Goal: Communication & Community: Answer question/provide support

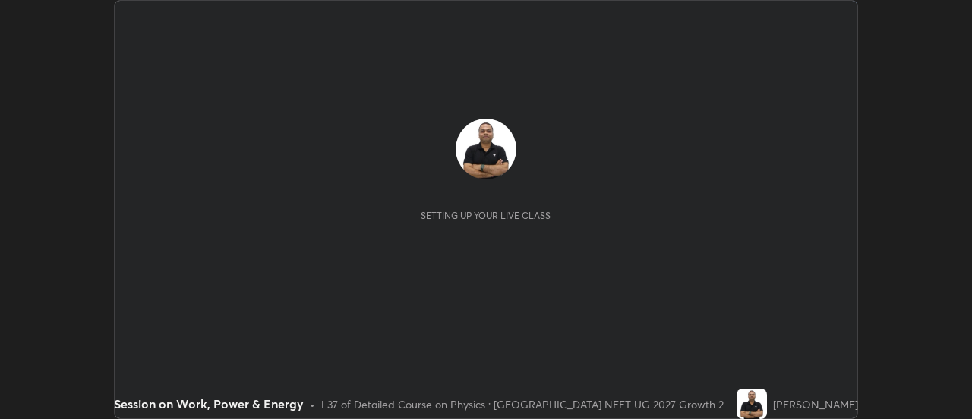
scroll to position [419, 972]
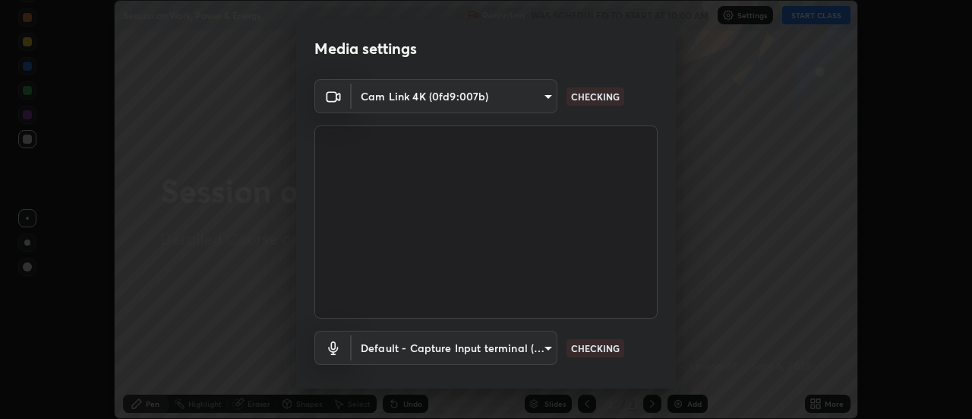
click at [606, 345] on p "CHECKING" at bounding box center [595, 348] width 49 height 14
click at [599, 349] on p "CHECKING" at bounding box center [595, 348] width 49 height 14
click at [595, 349] on p "CHECKING" at bounding box center [595, 348] width 49 height 14
click at [596, 347] on p "CHECKING" at bounding box center [595, 348] width 49 height 14
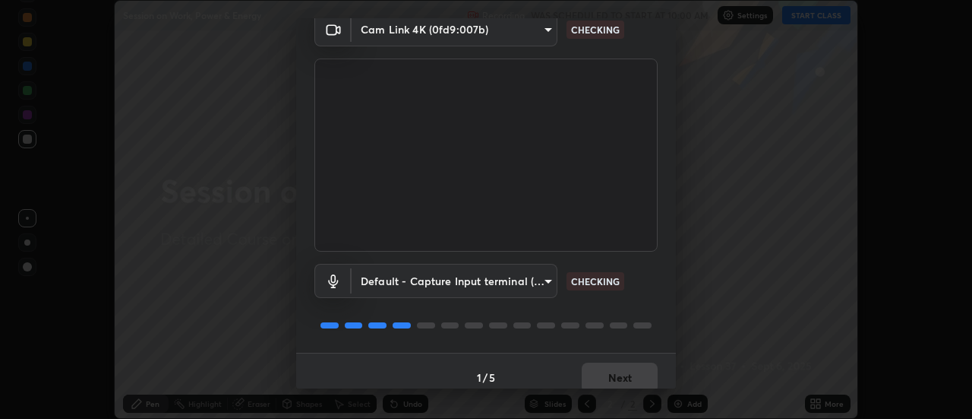
scroll to position [80, 0]
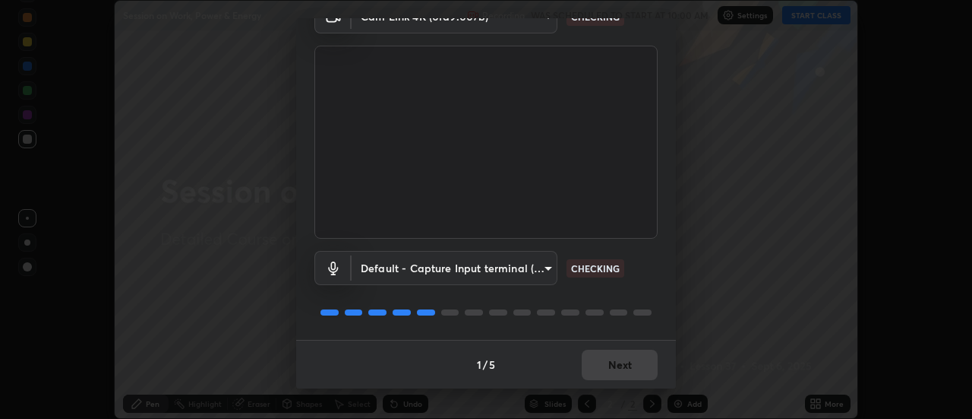
click at [592, 266] on p "CHECKING" at bounding box center [595, 268] width 49 height 14
click at [591, 271] on p "CHECKING" at bounding box center [595, 268] width 49 height 14
click at [593, 272] on p "CHECKING" at bounding box center [595, 268] width 49 height 14
click at [600, 267] on p "CHECKING" at bounding box center [595, 268] width 49 height 14
click at [595, 273] on p "CHECKING" at bounding box center [595, 268] width 49 height 14
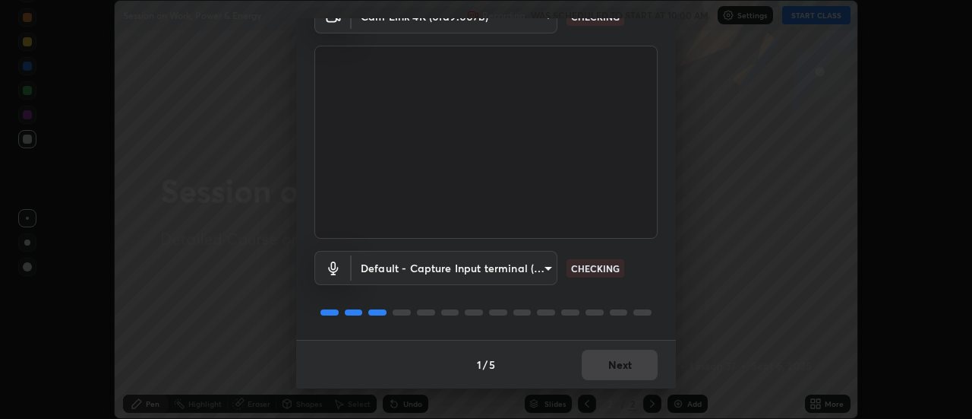
click at [592, 271] on p "CHECKING" at bounding box center [595, 268] width 49 height 14
click at [592, 269] on p "CHECKING" at bounding box center [595, 268] width 49 height 14
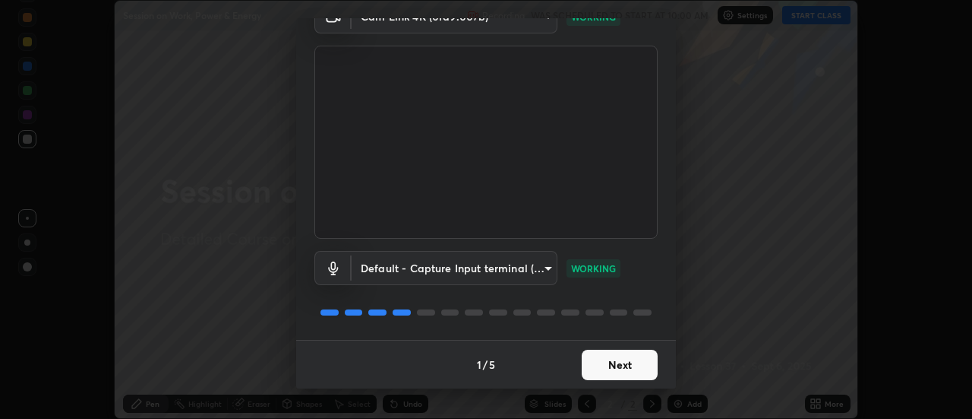
click at [602, 264] on p "WORKING" at bounding box center [593, 268] width 45 height 14
click at [614, 362] on button "Next" at bounding box center [620, 364] width 76 height 30
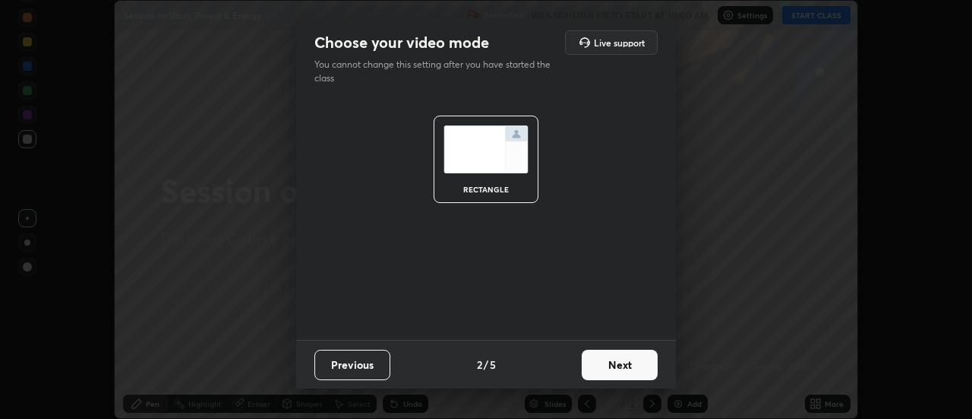
scroll to position [0, 0]
click at [615, 365] on button "Next" at bounding box center [620, 364] width 76 height 30
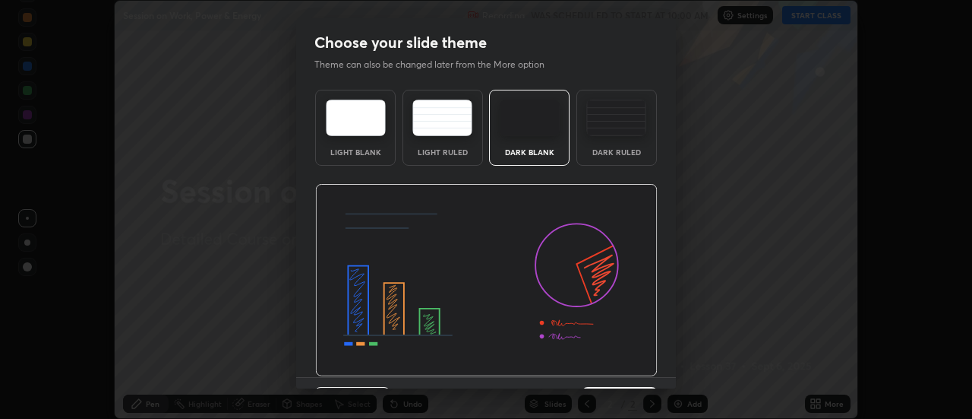
scroll to position [37, 0]
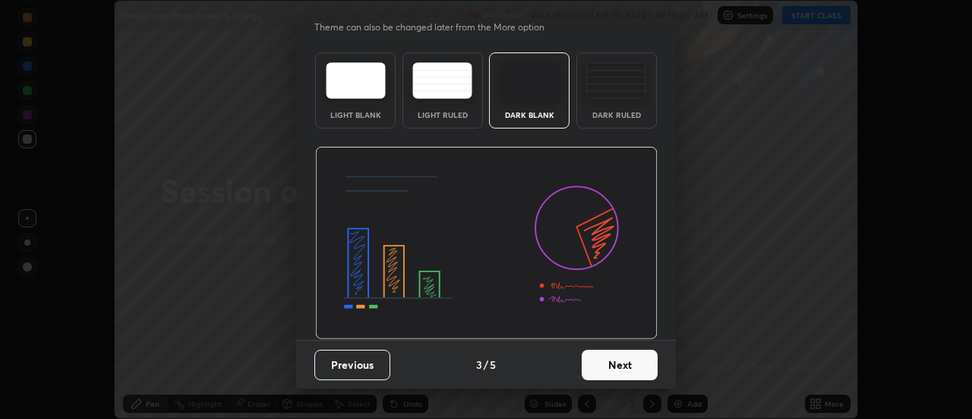
click at [618, 367] on button "Next" at bounding box center [620, 364] width 76 height 30
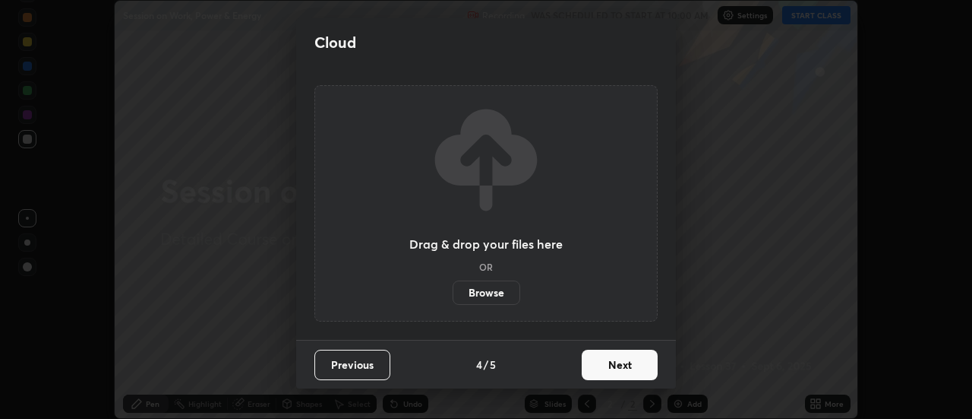
click at [620, 368] on button "Next" at bounding box center [620, 364] width 76 height 30
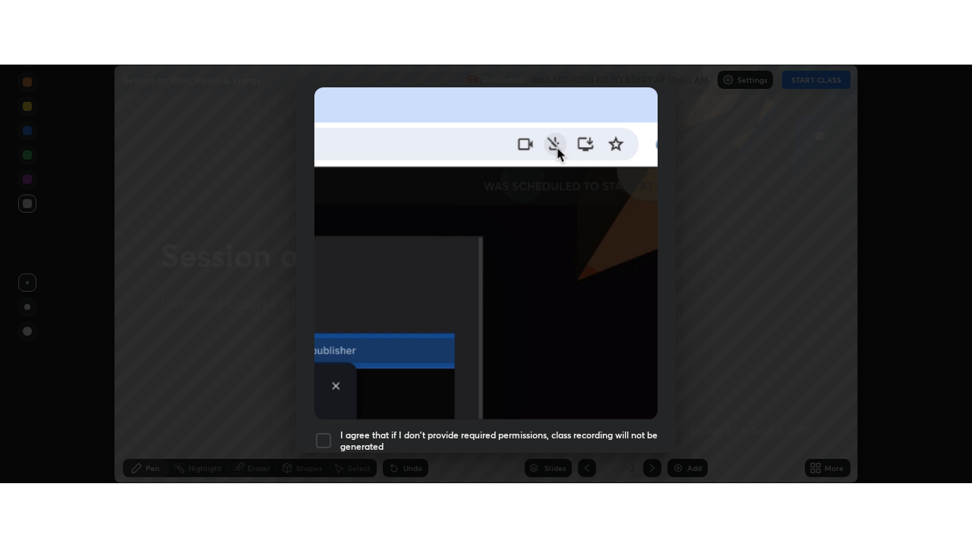
scroll to position [390, 0]
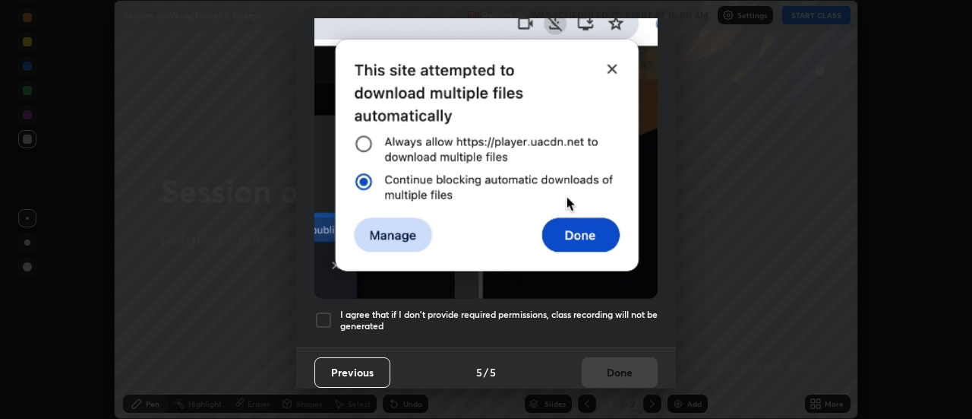
click at [328, 311] on div at bounding box center [323, 320] width 18 height 18
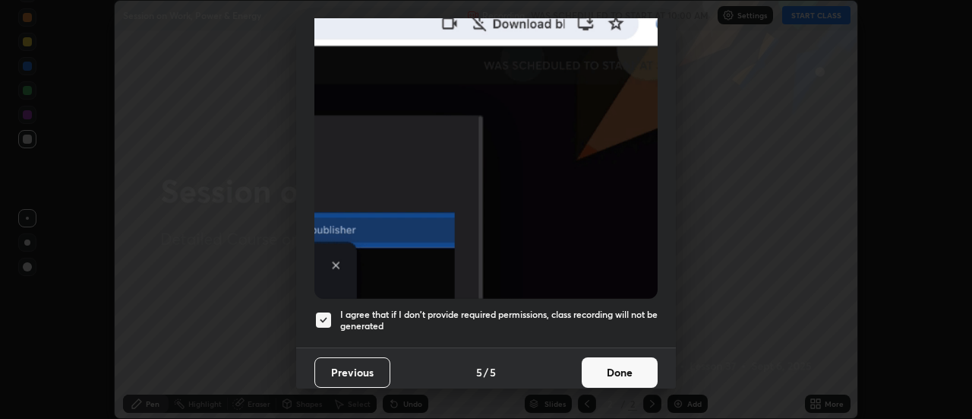
click at [597, 362] on button "Done" at bounding box center [620, 372] width 76 height 30
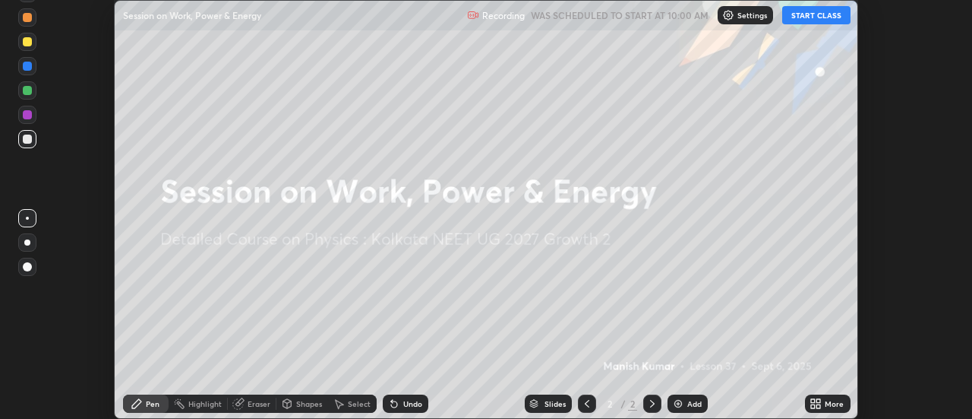
click at [815, 404] on icon at bounding box center [813, 406] width 4 height 4
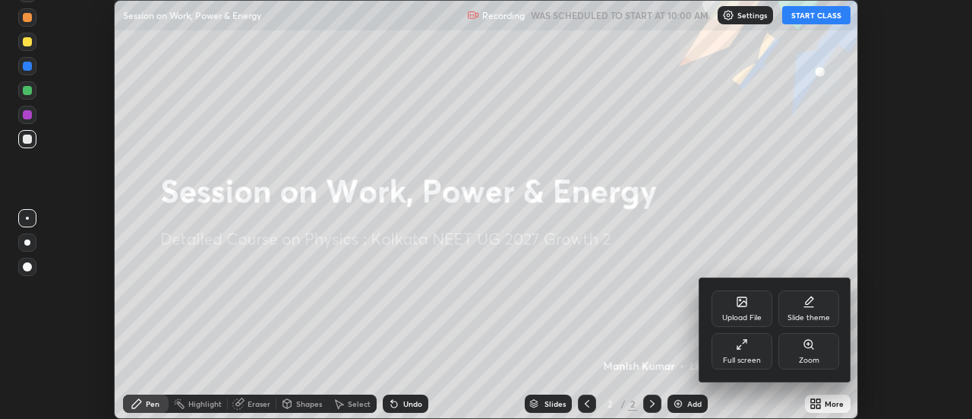
click at [747, 351] on div "Full screen" at bounding box center [742, 351] width 61 height 36
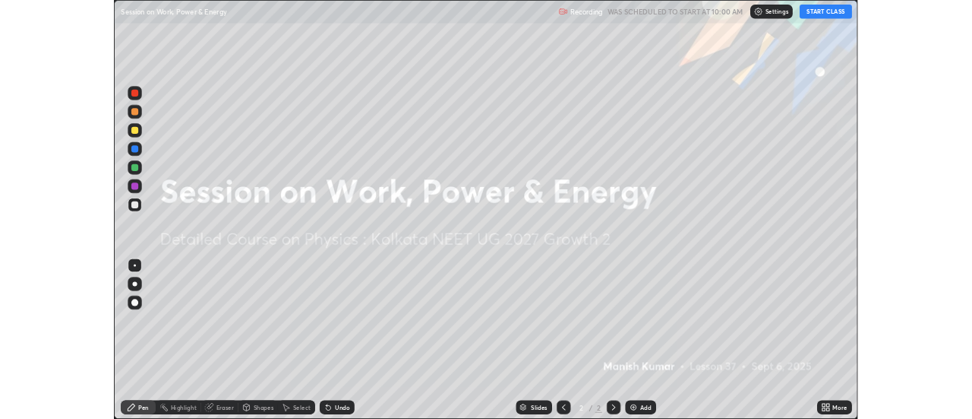
scroll to position [547, 972]
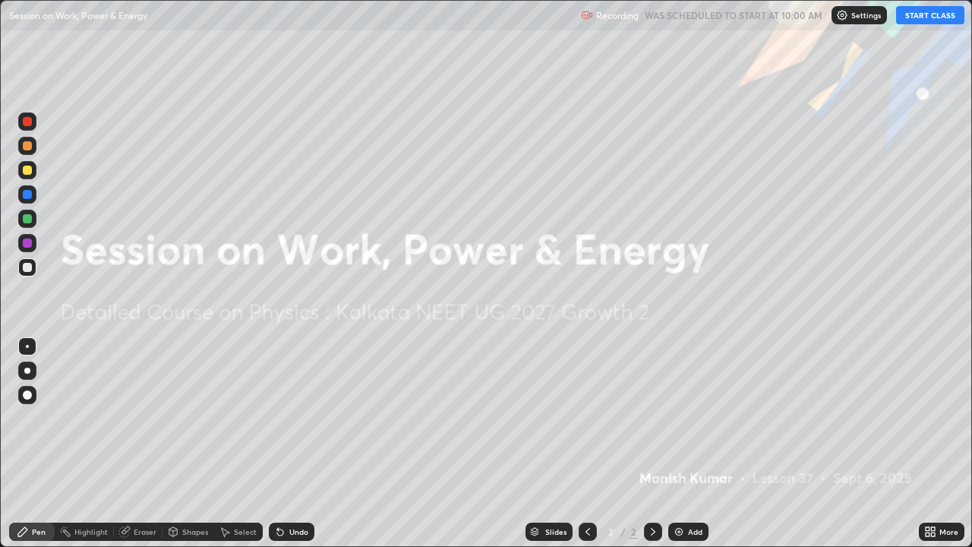
click at [917, 13] on button "START CLASS" at bounding box center [930, 15] width 68 height 18
click at [678, 418] on img at bounding box center [679, 532] width 12 height 12
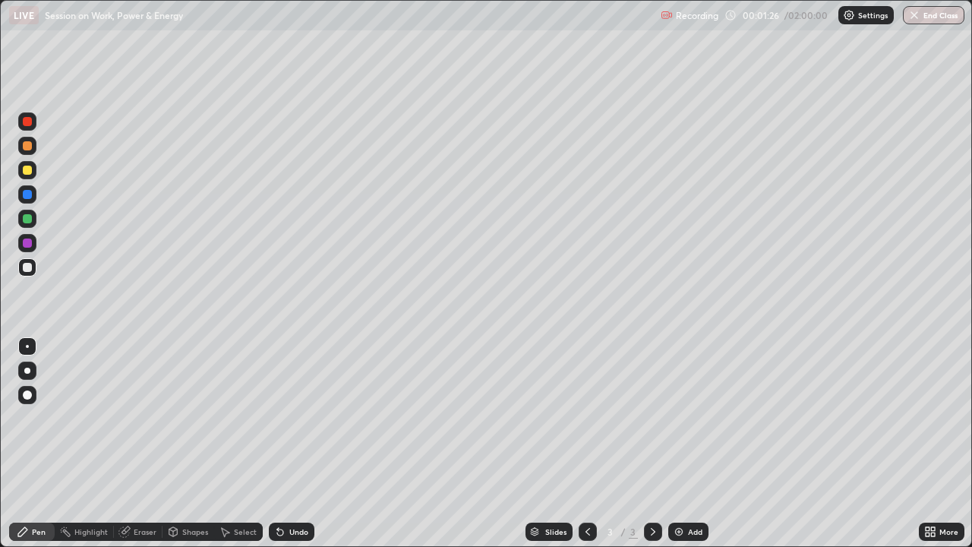
click at [27, 148] on div at bounding box center [27, 145] width 9 height 9
click at [27, 122] on div at bounding box center [27, 121] width 9 height 9
click at [25, 153] on div at bounding box center [27, 146] width 18 height 18
click at [30, 173] on div at bounding box center [27, 170] width 9 height 9
click at [674, 418] on img at bounding box center [679, 532] width 12 height 12
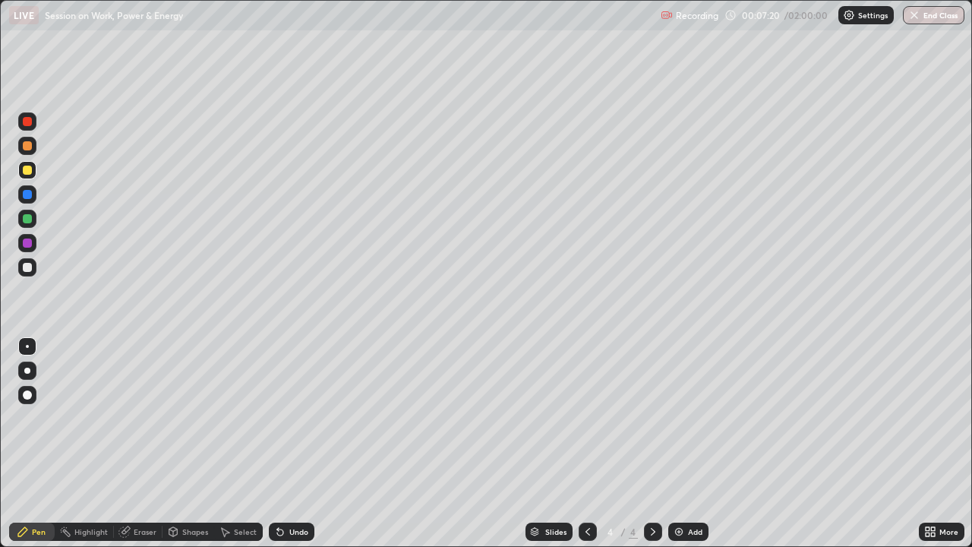
click at [27, 244] on div at bounding box center [27, 243] width 9 height 9
click at [675, 418] on img at bounding box center [679, 532] width 12 height 12
click at [26, 170] on div at bounding box center [27, 170] width 9 height 9
click at [676, 418] on img at bounding box center [679, 532] width 12 height 12
click at [28, 148] on div at bounding box center [27, 145] width 9 height 9
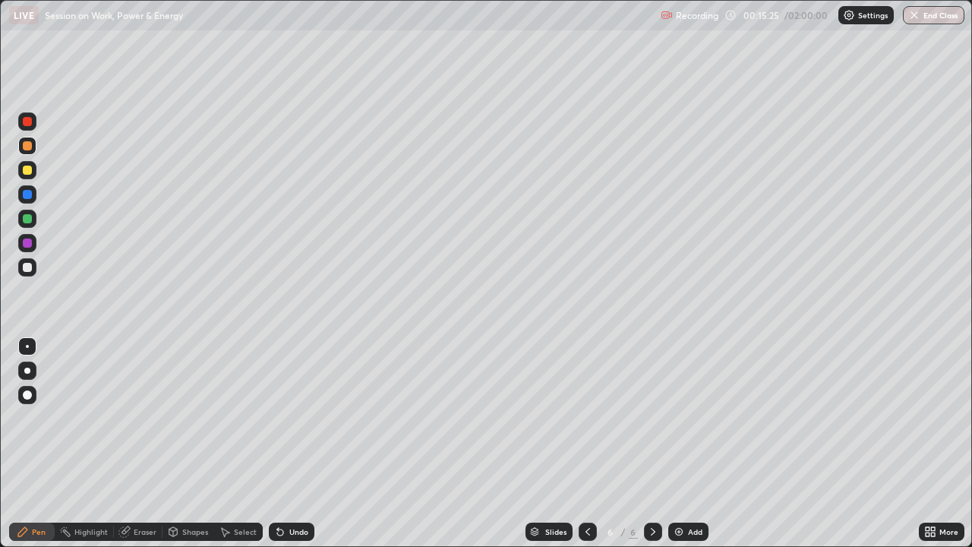
click at [681, 418] on img at bounding box center [679, 532] width 12 height 12
click at [585, 418] on icon at bounding box center [588, 532] width 12 height 12
click at [657, 418] on icon at bounding box center [653, 532] width 12 height 12
click at [674, 418] on img at bounding box center [679, 532] width 12 height 12
click at [680, 418] on img at bounding box center [679, 532] width 12 height 12
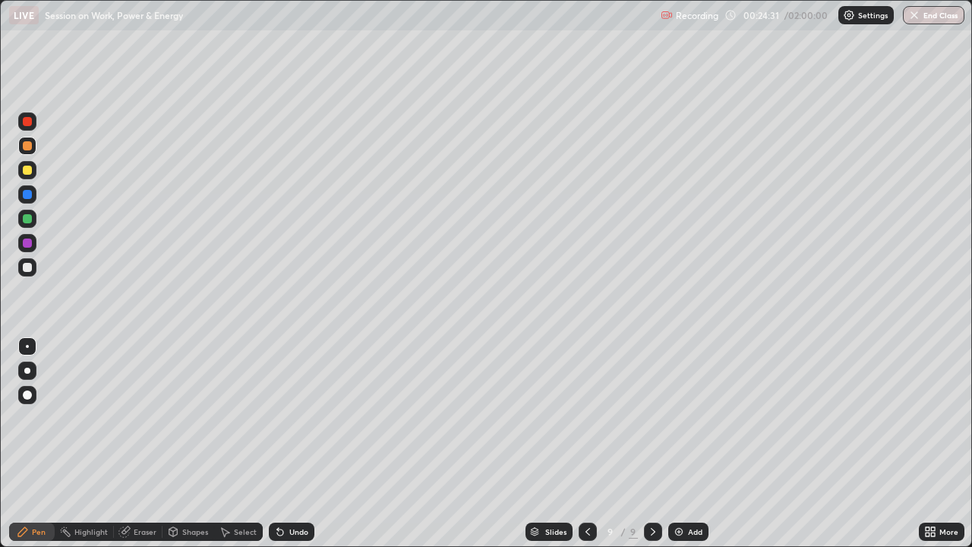
click at [675, 418] on img at bounding box center [679, 532] width 12 height 12
click at [27, 170] on div at bounding box center [27, 170] width 9 height 9
click at [126, 418] on icon at bounding box center [124, 532] width 10 height 10
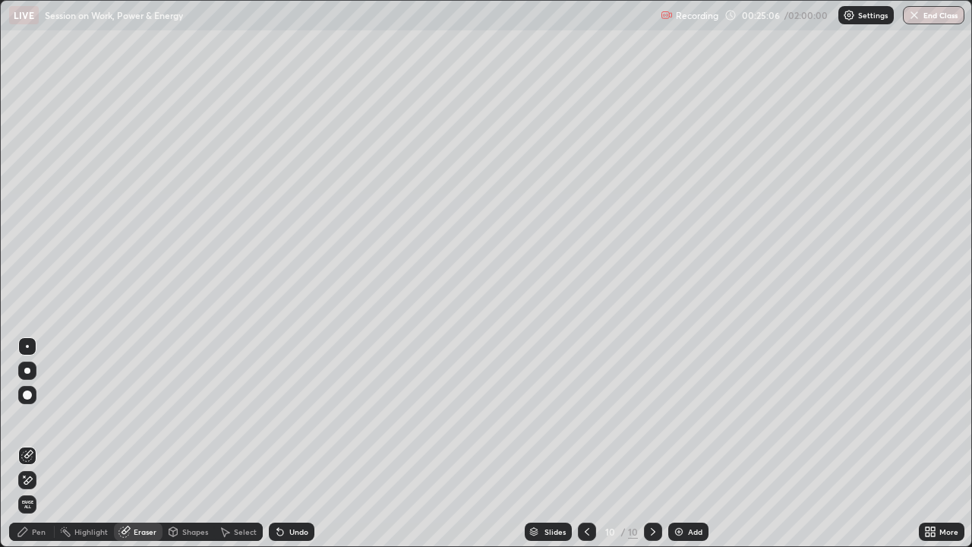
click at [31, 418] on div "Pen" at bounding box center [32, 532] width 46 height 18
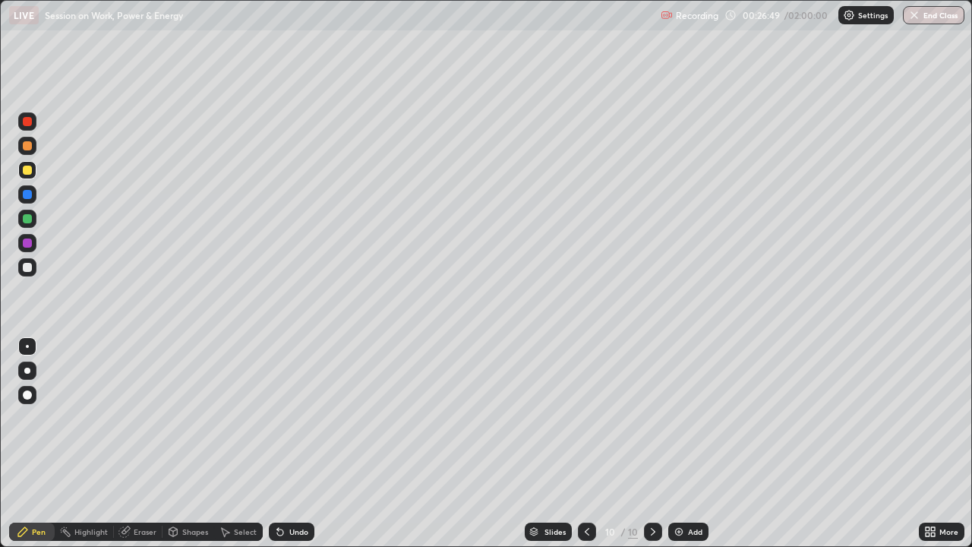
click at [675, 418] on img at bounding box center [679, 532] width 12 height 12
click at [589, 418] on icon at bounding box center [588, 532] width 12 height 12
click at [591, 418] on icon at bounding box center [588, 532] width 12 height 12
click at [654, 418] on icon at bounding box center [653, 532] width 12 height 12
click at [653, 418] on icon at bounding box center [653, 532] width 12 height 12
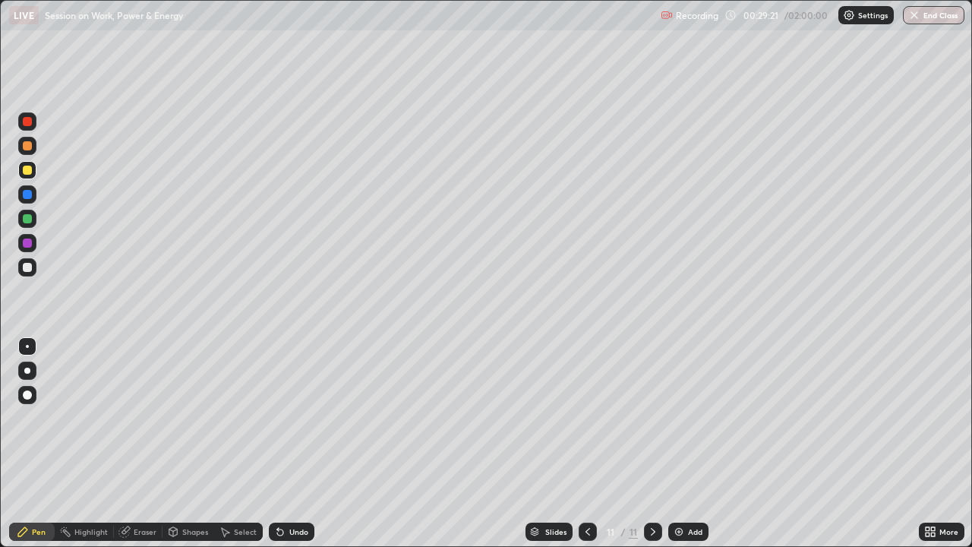
click at [675, 418] on div "Add" at bounding box center [688, 532] width 40 height 18
click at [24, 145] on div at bounding box center [27, 145] width 9 height 9
click at [25, 172] on div at bounding box center [27, 170] width 9 height 9
click at [26, 148] on div at bounding box center [27, 145] width 9 height 9
click at [674, 418] on img at bounding box center [679, 532] width 12 height 12
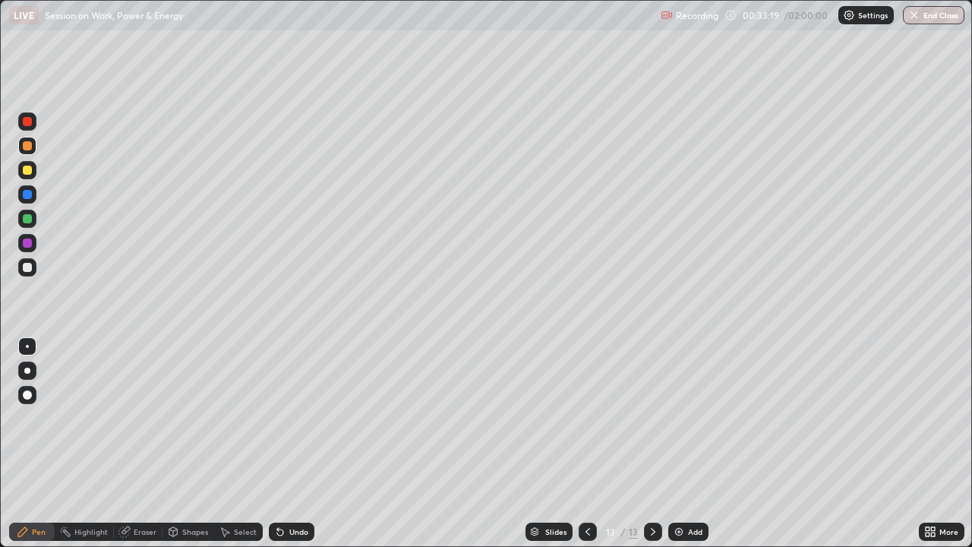
click at [28, 220] on div at bounding box center [27, 218] width 9 height 9
click at [673, 418] on img at bounding box center [679, 532] width 12 height 12
click at [95, 418] on div "Highlight" at bounding box center [84, 532] width 59 height 18
click at [676, 418] on img at bounding box center [679, 532] width 12 height 12
click at [37, 418] on div "Pen" at bounding box center [39, 532] width 14 height 8
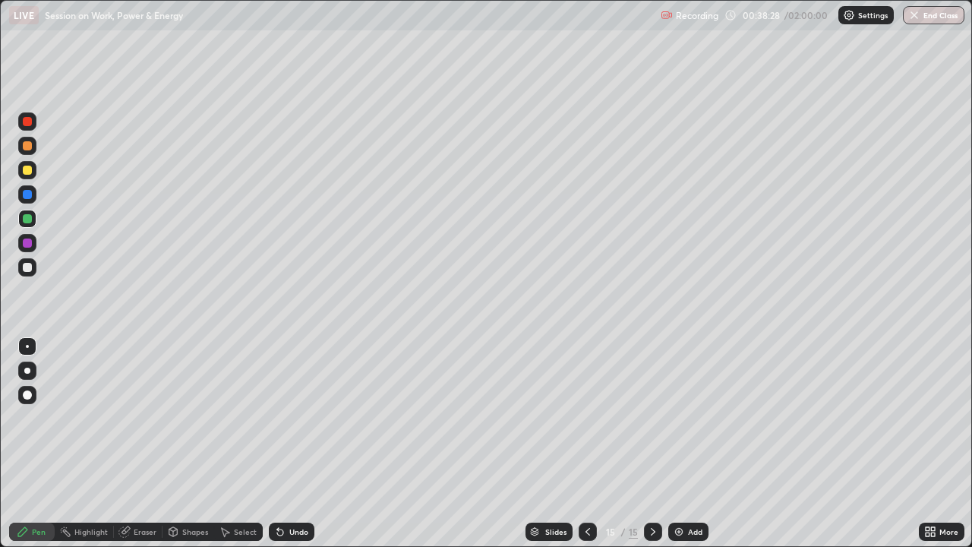
click at [679, 418] on img at bounding box center [679, 532] width 12 height 12
click at [30, 169] on div at bounding box center [27, 170] width 9 height 9
click at [125, 418] on icon at bounding box center [124, 532] width 10 height 10
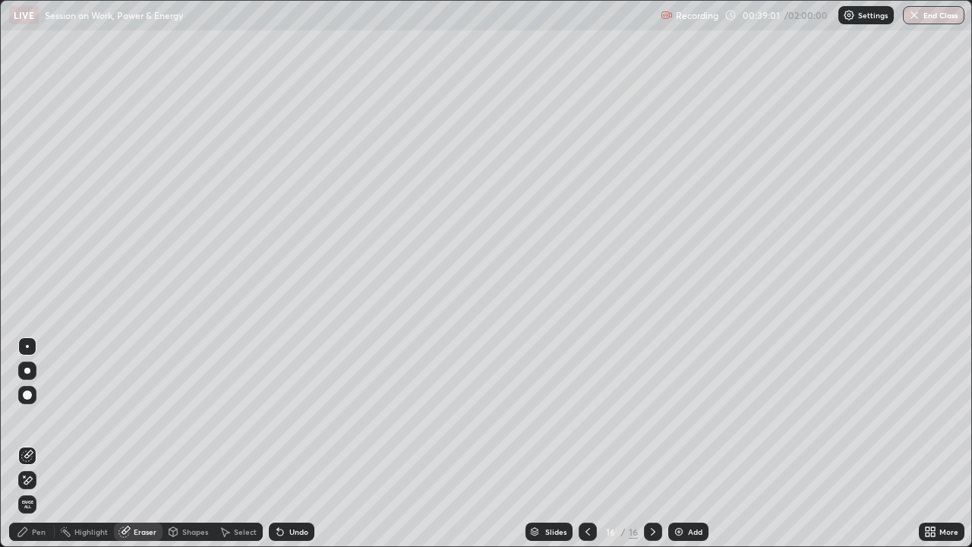
click at [30, 418] on div "Pen" at bounding box center [32, 532] width 46 height 18
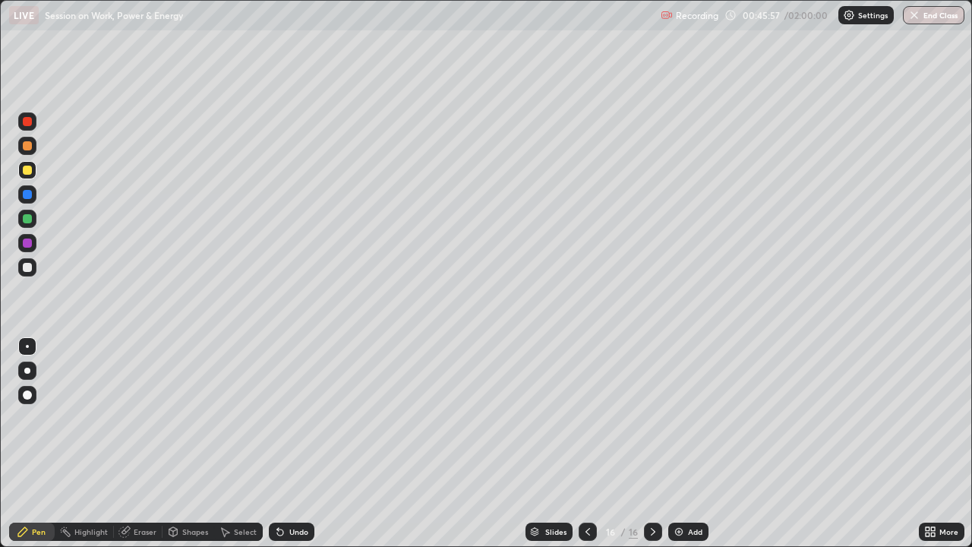
click at [678, 418] on img at bounding box center [679, 532] width 12 height 12
click at [466, 418] on div "Slides 18 / 18 Add" at bounding box center [616, 532] width 605 height 30
click at [593, 418] on div at bounding box center [588, 532] width 18 height 30
click at [654, 418] on icon at bounding box center [653, 532] width 12 height 12
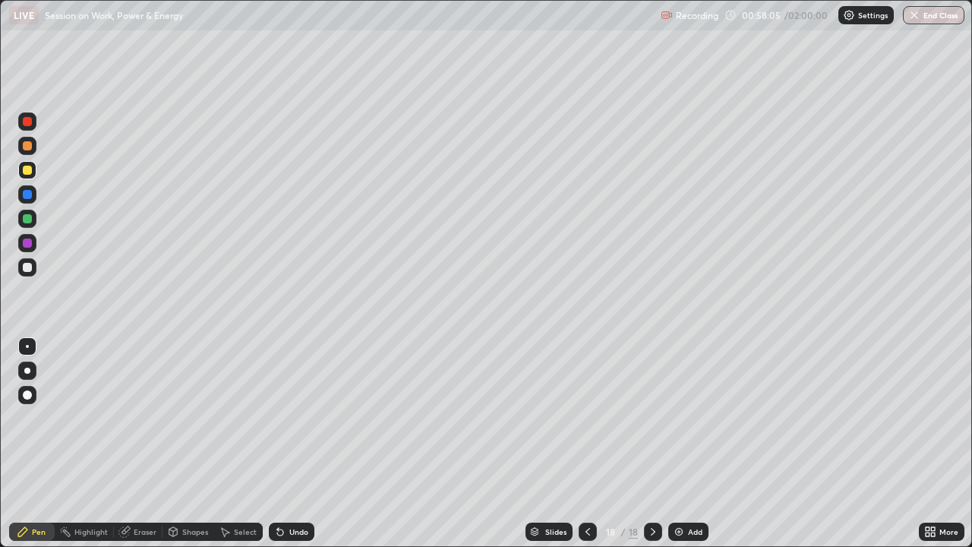
click at [677, 418] on div "Add" at bounding box center [688, 532] width 40 height 18
click at [668, 418] on div "Add" at bounding box center [688, 532] width 40 height 18
click at [678, 418] on img at bounding box center [680, 532] width 12 height 12
click at [29, 150] on div at bounding box center [27, 145] width 9 height 9
click at [874, 418] on div "Slides 21 / 21 Add" at bounding box center [616, 532] width 605 height 30
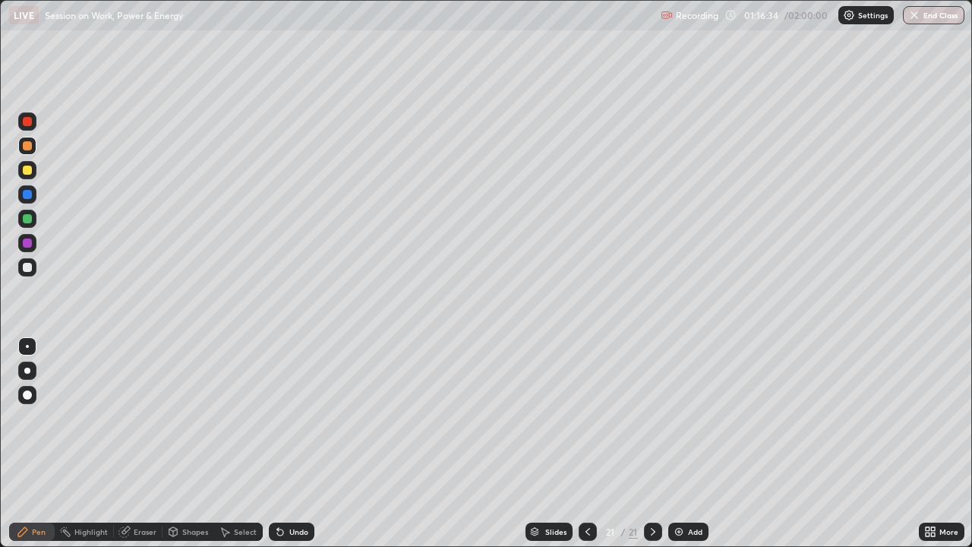
click at [916, 418] on div "Slides 21 / 21 Add" at bounding box center [616, 532] width 605 height 30
click at [670, 418] on div "Add" at bounding box center [688, 532] width 40 height 18
click at [27, 171] on div at bounding box center [27, 170] width 9 height 9
click at [136, 418] on div "Eraser" at bounding box center [145, 532] width 23 height 8
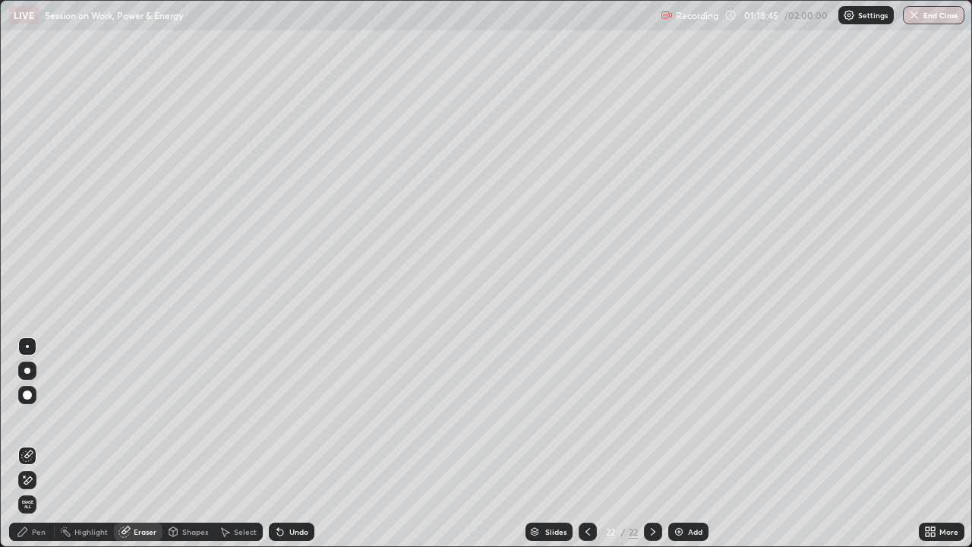
click at [38, 418] on div "Pen" at bounding box center [39, 532] width 14 height 8
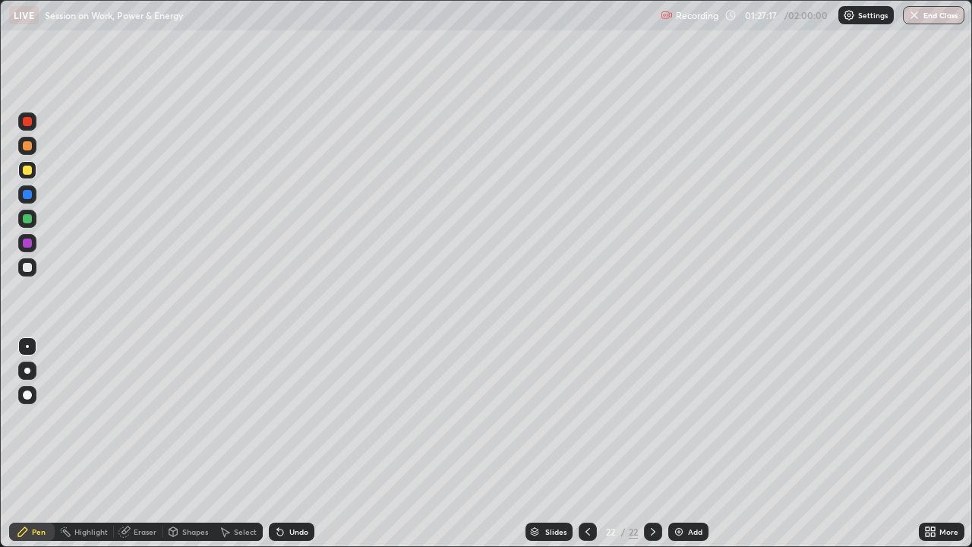
click at [681, 418] on img at bounding box center [679, 532] width 12 height 12
click at [679, 418] on img at bounding box center [679, 532] width 12 height 12
click at [934, 22] on button "End Class" at bounding box center [934, 15] width 62 height 18
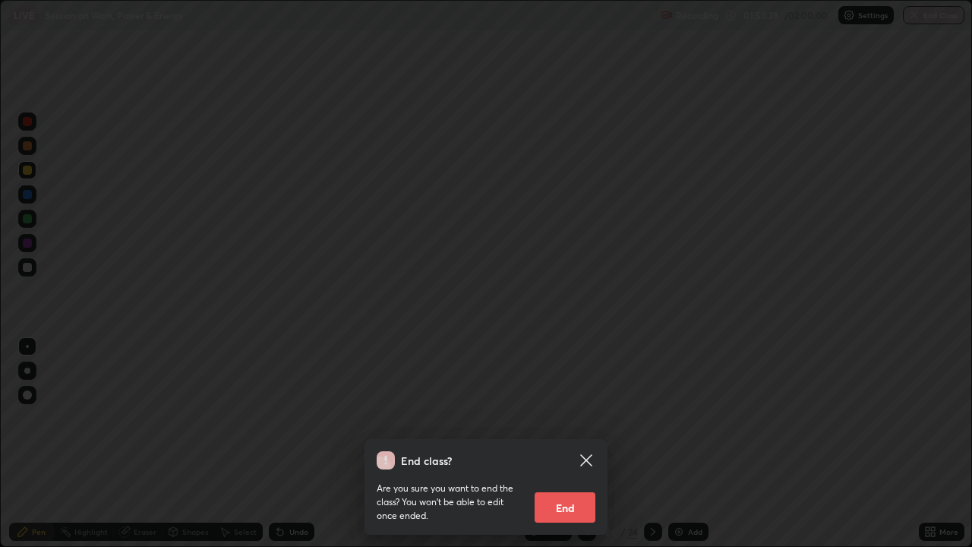
click at [580, 418] on button "End" at bounding box center [565, 507] width 61 height 30
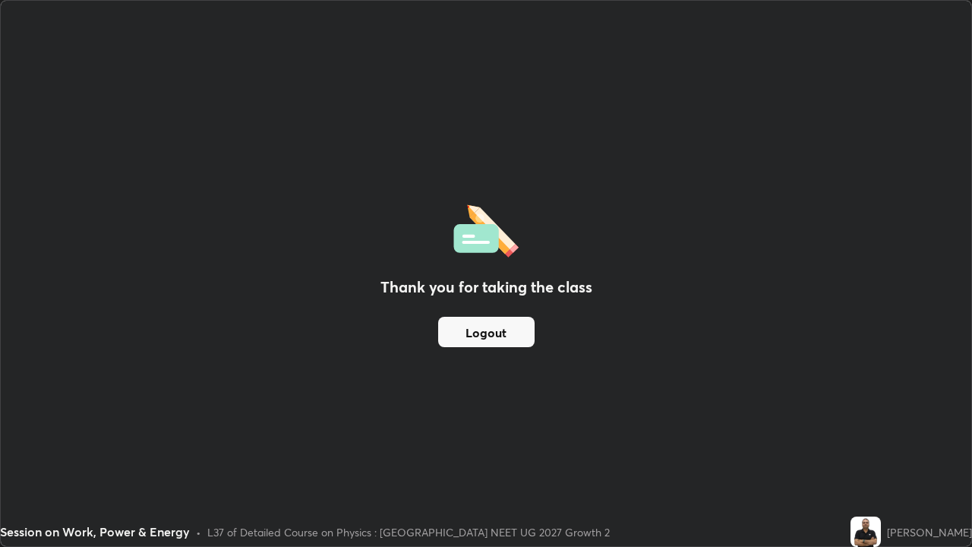
click at [495, 336] on button "Logout" at bounding box center [486, 332] width 96 height 30
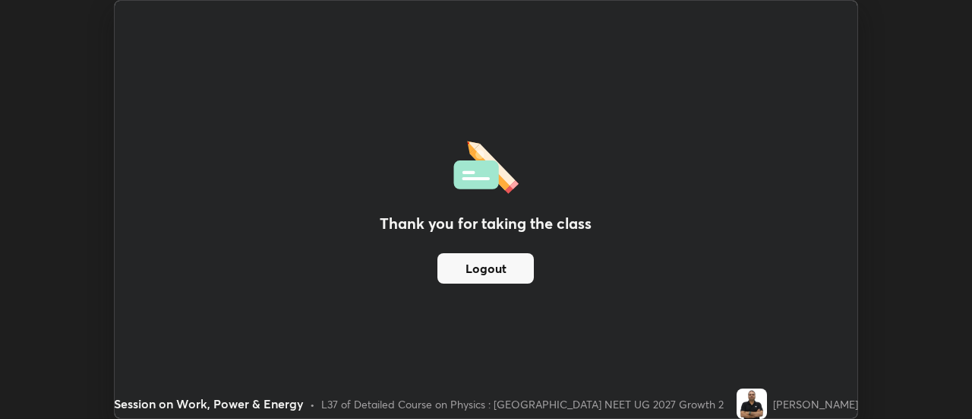
scroll to position [75546, 74992]
